Goal: Task Accomplishment & Management: Use online tool/utility

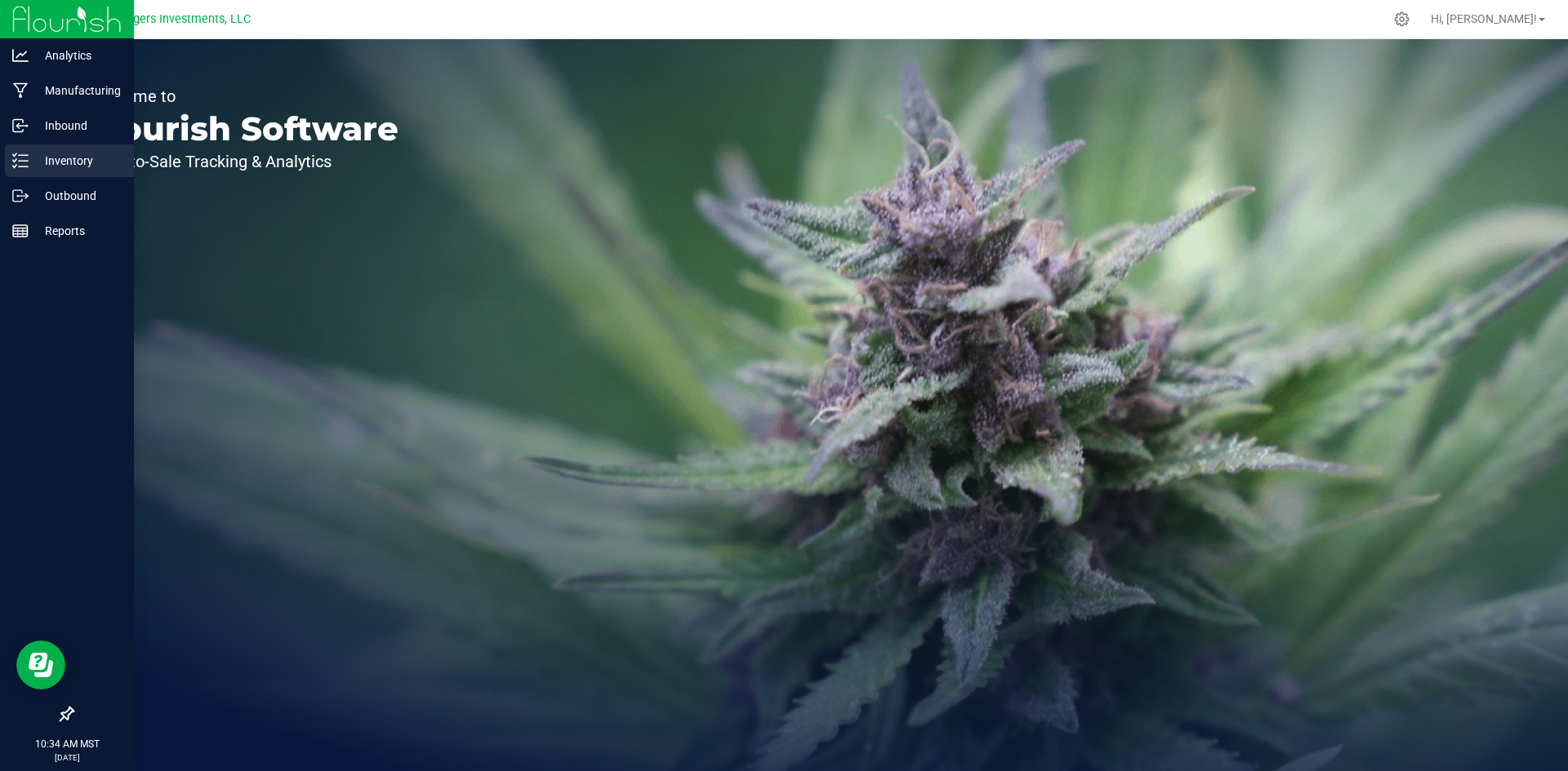
click at [72, 164] on p "Inventory" at bounding box center [77, 161] width 98 height 20
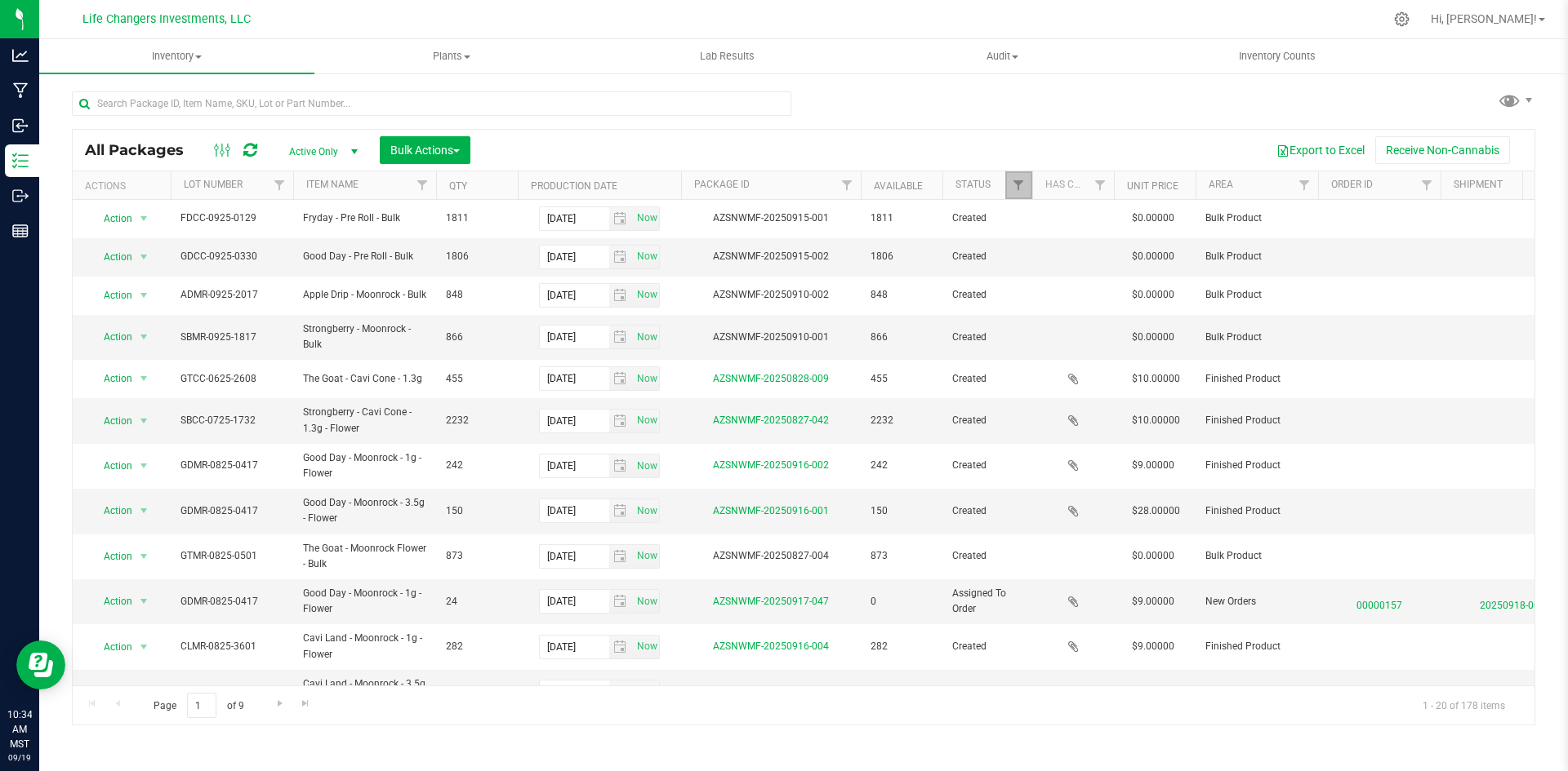
click at [1009, 193] on link "Filter" at bounding box center [1018, 185] width 27 height 28
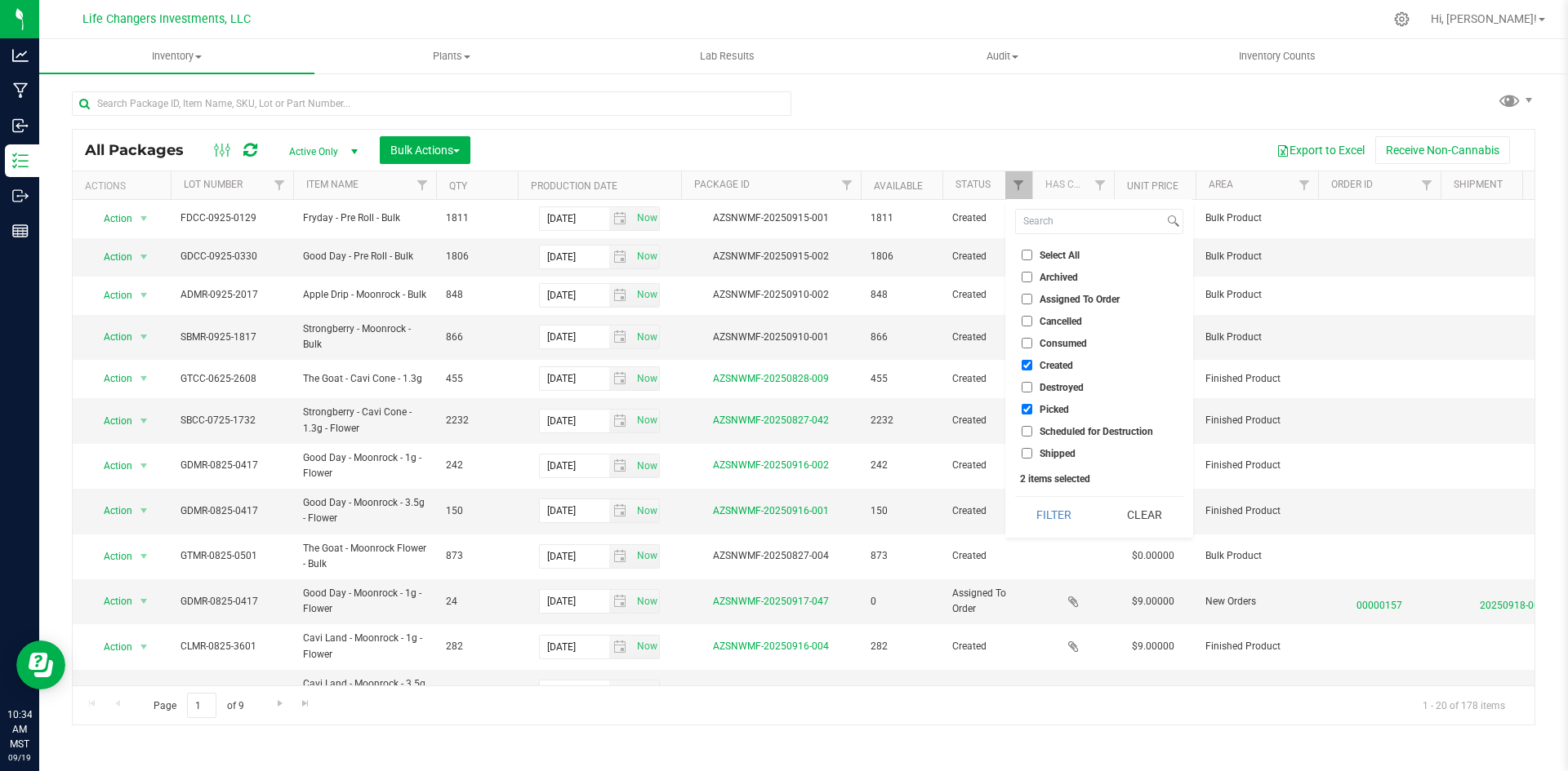
click at [1025, 409] on input "Picked" at bounding box center [1026, 409] width 11 height 11
checkbox input "false"
click at [1054, 516] on button "Filter" at bounding box center [1054, 515] width 78 height 36
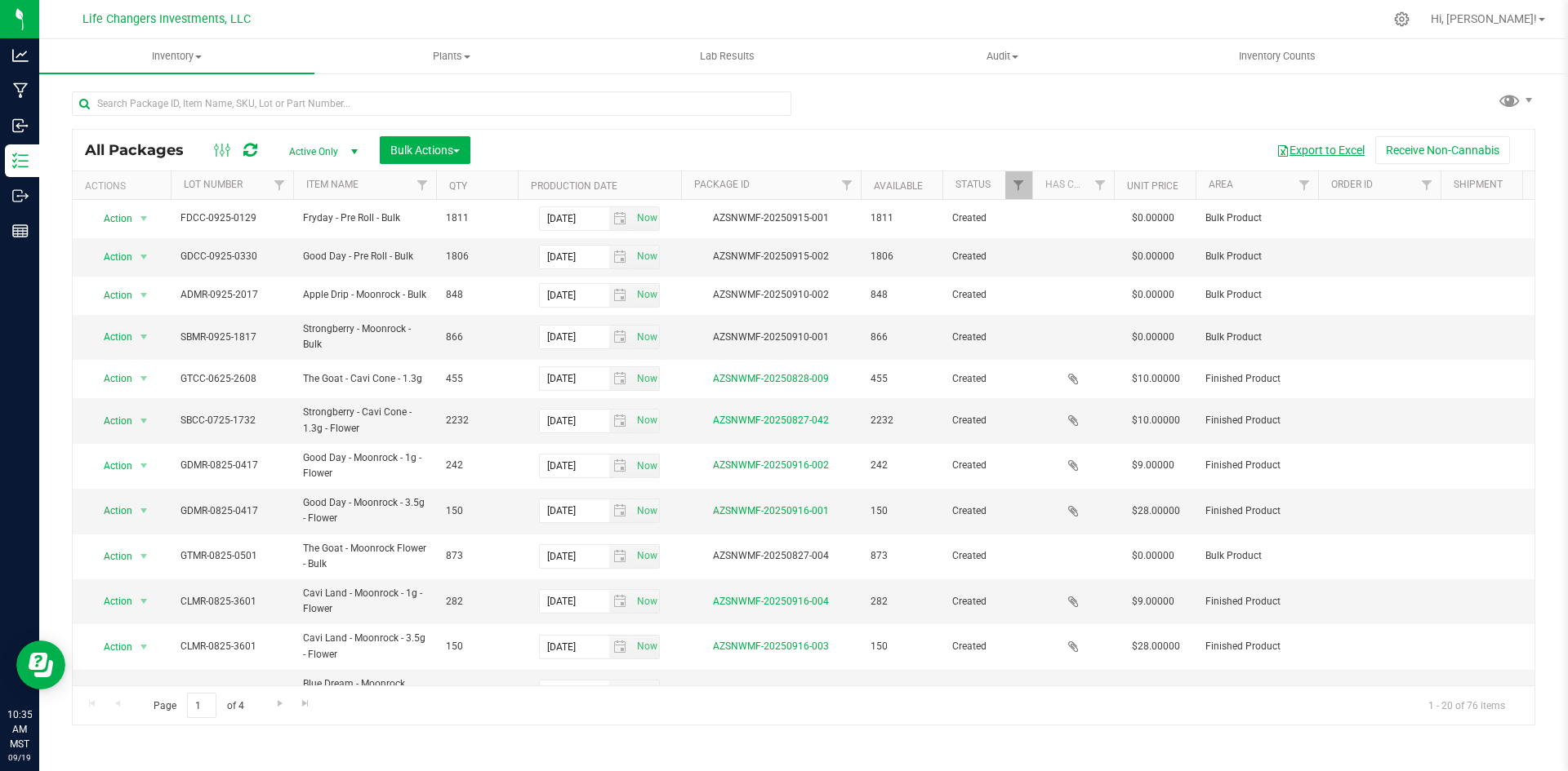
click at [1341, 152] on button "Export to Excel" at bounding box center [1320, 151] width 109 height 28
click at [373, 191] on th "Item Name" at bounding box center [365, 185] width 143 height 29
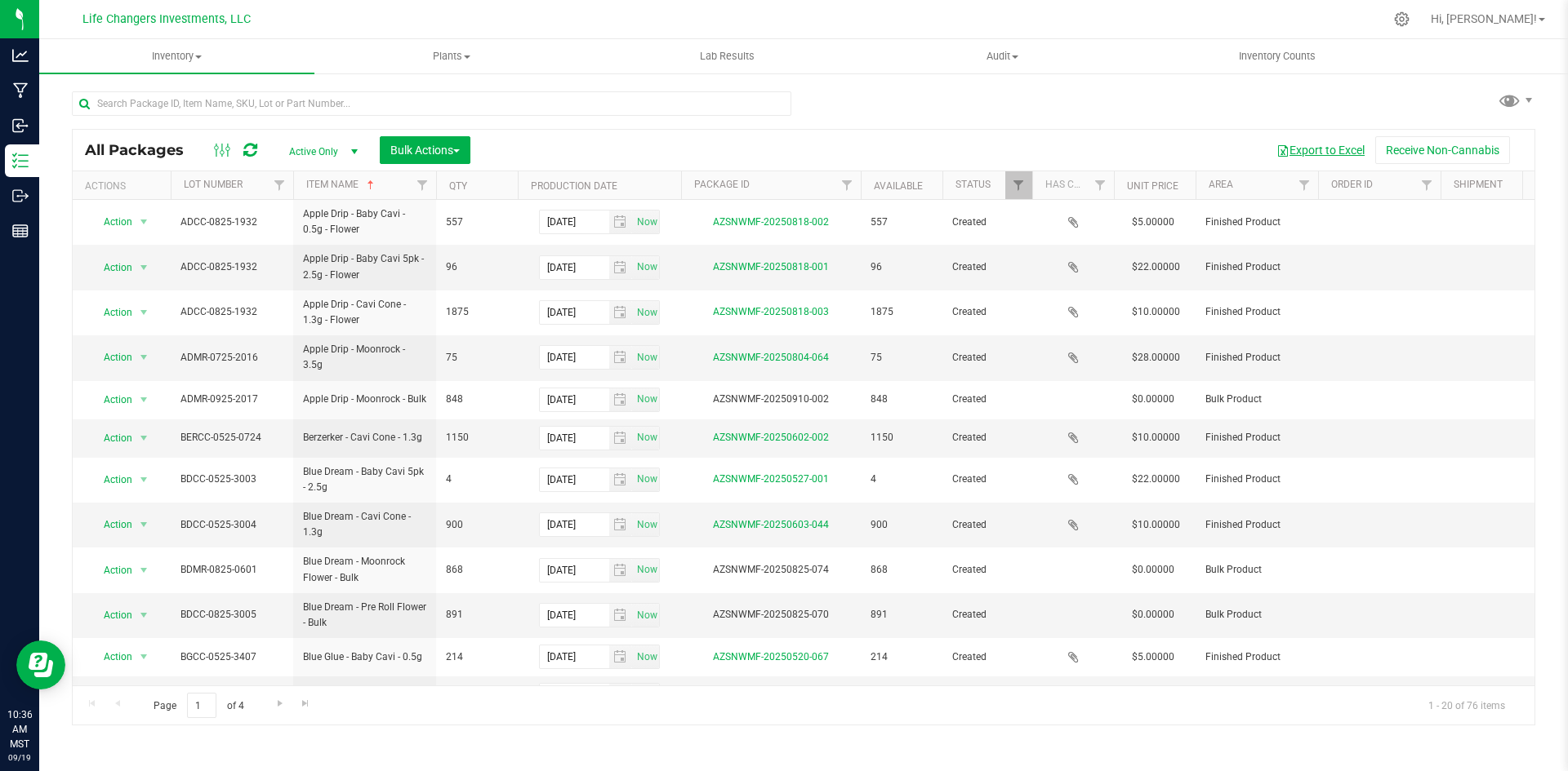
click at [1320, 149] on button "Export to Excel" at bounding box center [1320, 151] width 109 height 28
